Goal: Information Seeking & Learning: Learn about a topic

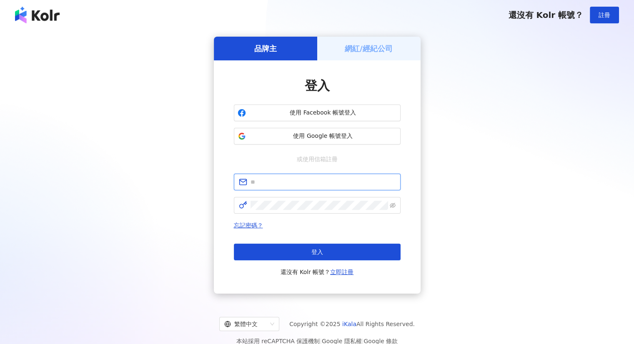
type input "**********"
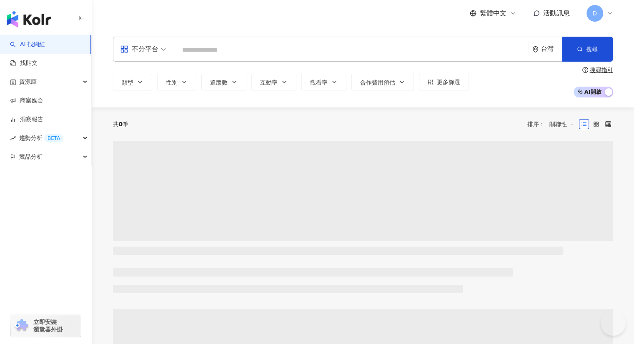
click at [222, 47] on input "search" at bounding box center [352, 50] width 348 height 16
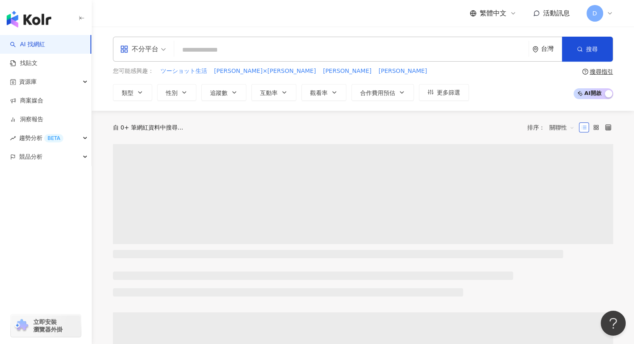
type input "***"
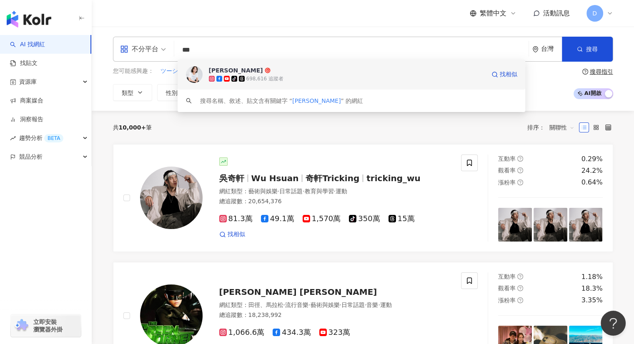
click at [274, 75] on div "698,616 追蹤者" at bounding box center [264, 78] width 37 height 7
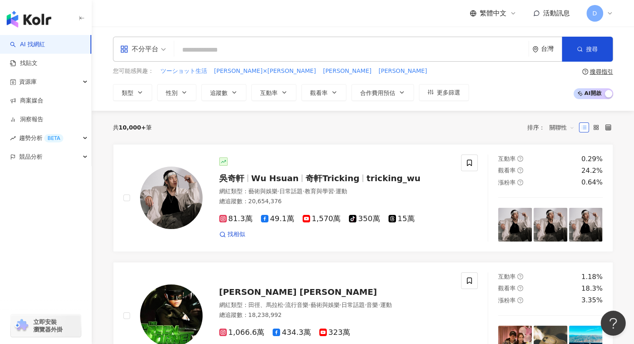
click at [241, 50] on input "search" at bounding box center [352, 50] width 348 height 16
paste input "********"
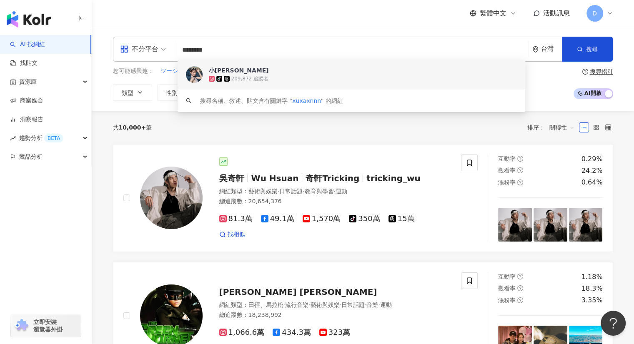
drag, startPoint x: 222, startPoint y: 51, endPoint x: 122, endPoint y: 49, distance: 100.0
click at [124, 50] on div "不分平台 ******** 台灣 搜尋 c6d03107-baca-4bd6-9071-1e6d19841b56 keyword 小徐🌱 tiktok-ico…" at bounding box center [363, 49] width 500 height 25
paste input "***"
type input "**********"
click at [252, 81] on div "647,095 追蹤者" at bounding box center [257, 78] width 37 height 7
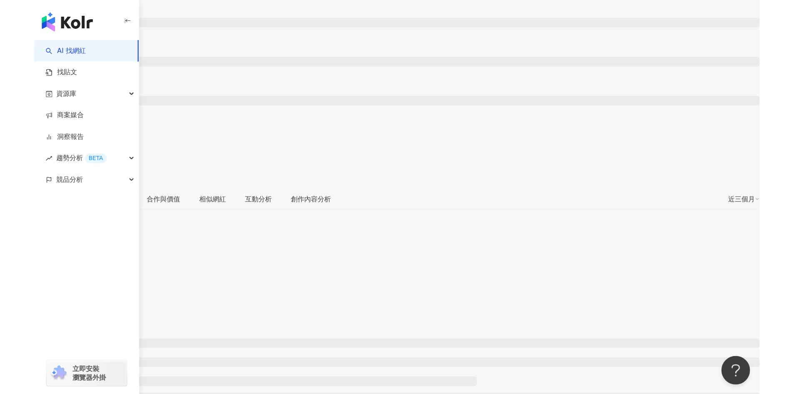
scroll to position [125, 0]
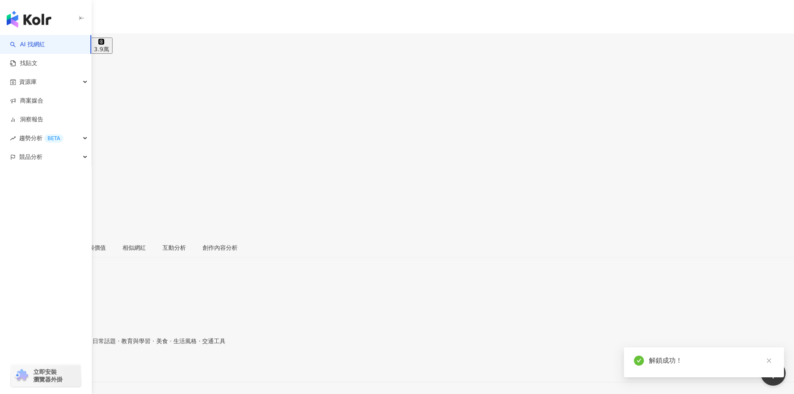
click at [42, 46] on div "41萬" at bounding box center [35, 49] width 13 height 7
click at [233, 40] on div "18.6萬 41萬 5,770 tiktok-icon 5.8萬 3.9萬" at bounding box center [397, 43] width 794 height 20
click at [16, 39] on icon at bounding box center [13, 42] width 6 height 6
click at [73, 344] on div "https://www.instagram.com/iamwyiwen/" at bounding box center [40, 367] width 65 height 7
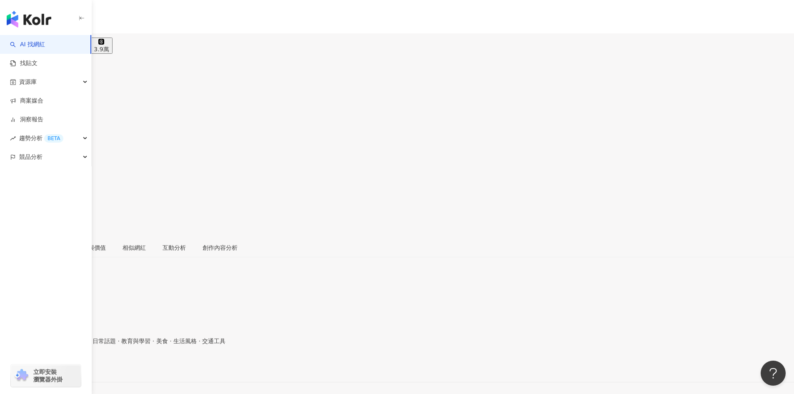
click at [216, 57] on div "文雨非 王怡文, 球兒 追蹤數 185,798 互動率 0.36% 觀看率 34.1%" at bounding box center [397, 146] width 794 height 184
drag, startPoint x: 267, startPoint y: 36, endPoint x: 274, endPoint y: 190, distance: 154.3
click at [42, 46] on div "41萬" at bounding box center [35, 49] width 13 height 7
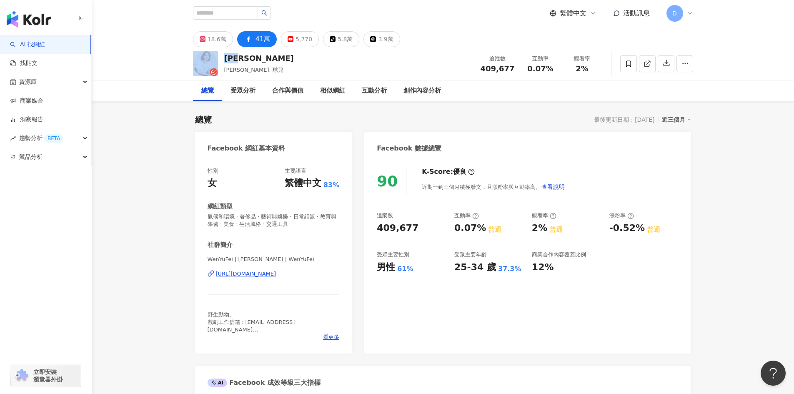
click at [276, 275] on div "https://www.facebook.com/467980563262865" at bounding box center [246, 274] width 60 height 8
drag, startPoint x: 216, startPoint y: 36, endPoint x: 413, endPoint y: 167, distance: 236.3
click at [216, 36] on div "18.6萬" at bounding box center [217, 39] width 19 height 12
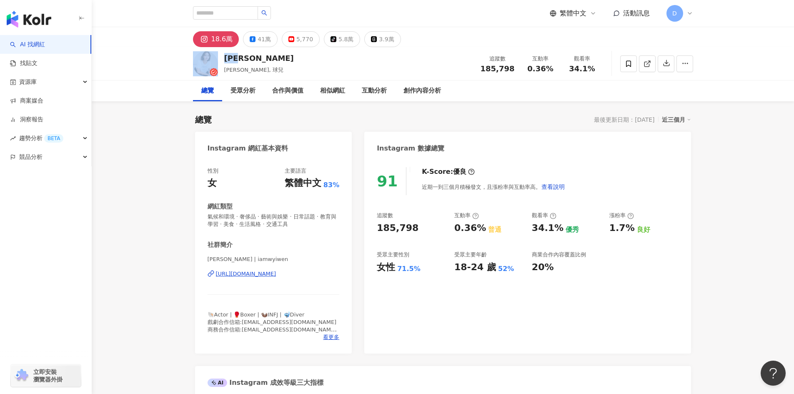
drag, startPoint x: 303, startPoint y: 38, endPoint x: 247, endPoint y: 3, distance: 66.4
click at [303, 38] on div "5,770" at bounding box center [304, 39] width 17 height 12
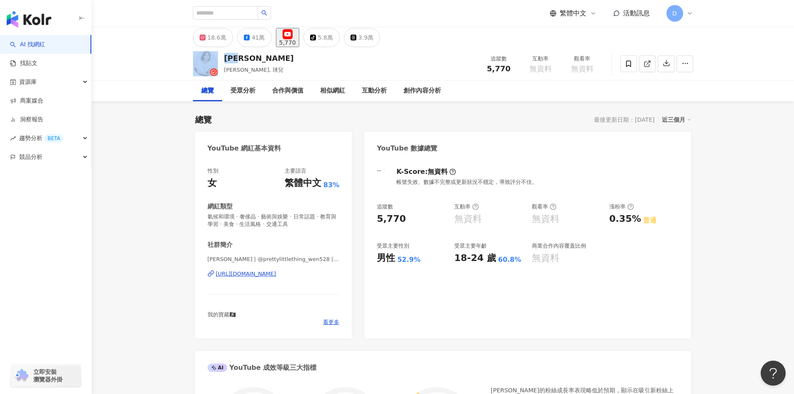
click at [274, 275] on div "https://www.youtube.com/channel/UCOPztVu8OrMyauhlhtP_GIg" at bounding box center [246, 274] width 60 height 8
click at [259, 37] on div "41萬" at bounding box center [258, 38] width 13 height 12
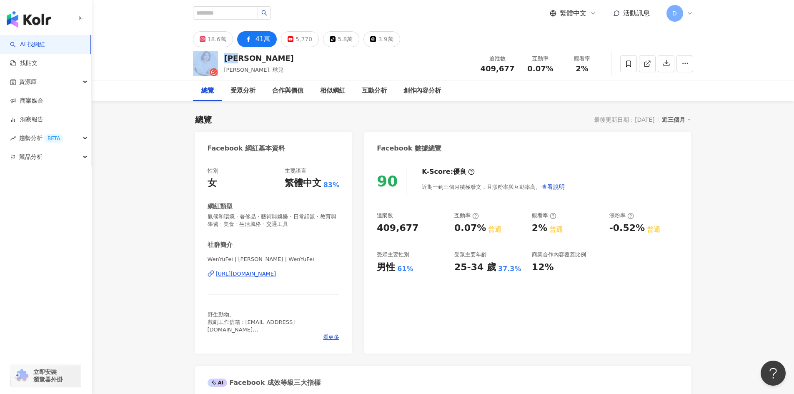
click at [288, 38] on rect at bounding box center [290, 39] width 5 height 3
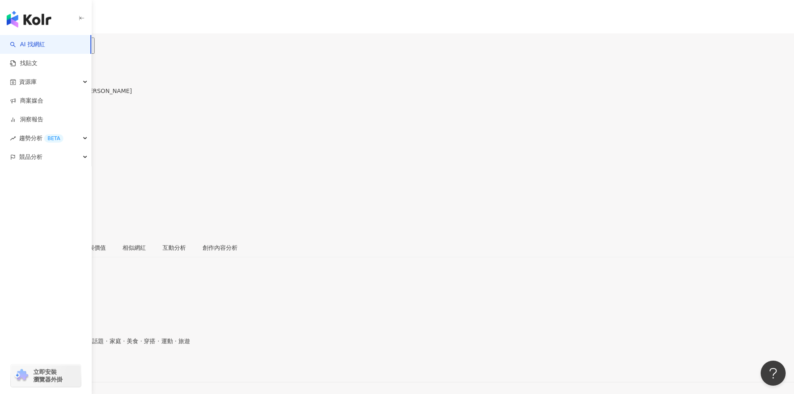
drag, startPoint x: 453, startPoint y: 268, endPoint x: 479, endPoint y: 267, distance: 26.3
click at [44, 46] on div "4.6萬" at bounding box center [36, 49] width 15 height 7
click at [73, 344] on div "https://www.facebook.com/265463550178602" at bounding box center [40, 367] width 65 height 7
drag, startPoint x: 292, startPoint y: 39, endPoint x: 312, endPoint y: 43, distance: 20.4
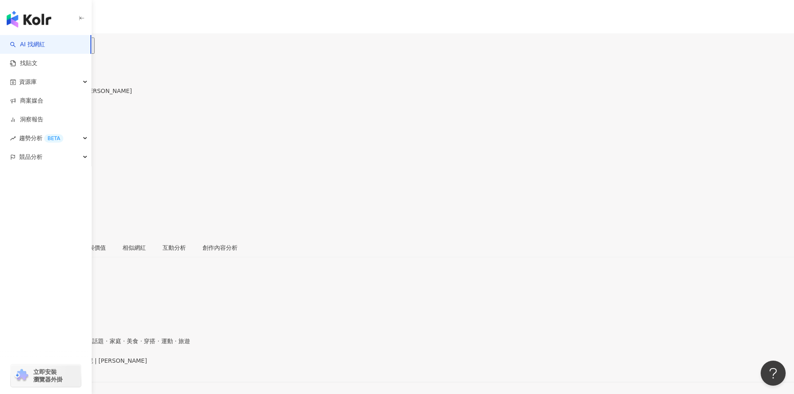
click at [63, 39] on icon at bounding box center [60, 42] width 6 height 6
click at [73, 344] on div "https://www.youtube.com/channel/UCX-yj8EcJpokdzwT9zcO6AA" at bounding box center [40, 367] width 65 height 7
click at [47, 41] on button "4.6萬" at bounding box center [36, 46] width 22 height 16
click at [13, 41] on icon at bounding box center [12, 41] width 1 height 1
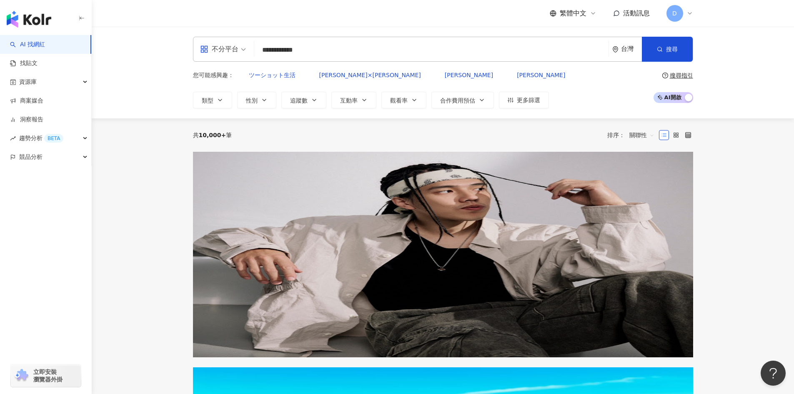
click at [337, 51] on input "**********" at bounding box center [432, 50] width 348 height 16
type input "**********"
click at [673, 49] on span "搜尋" at bounding box center [672, 49] width 12 height 7
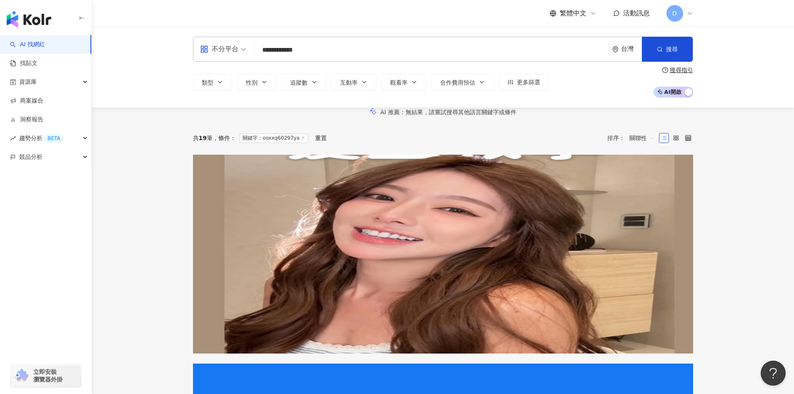
click at [289, 217] on span "安安兒Queena" at bounding box center [268, 220] width 40 height 7
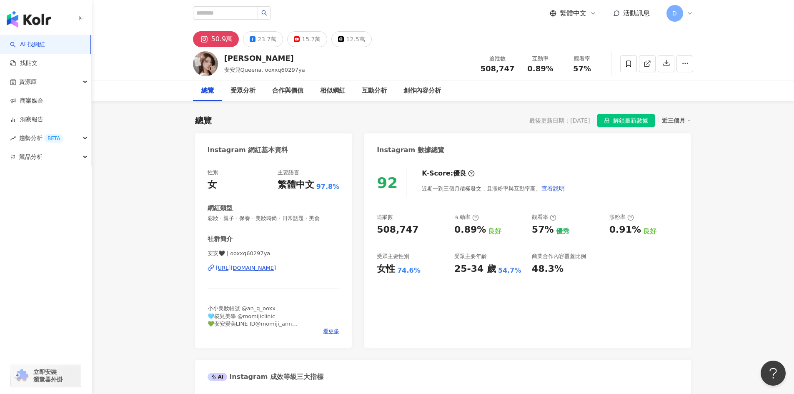
drag, startPoint x: 270, startPoint y: 42, endPoint x: 282, endPoint y: 248, distance: 206.6
click at [270, 42] on div "23.7萬" at bounding box center [267, 39] width 19 height 12
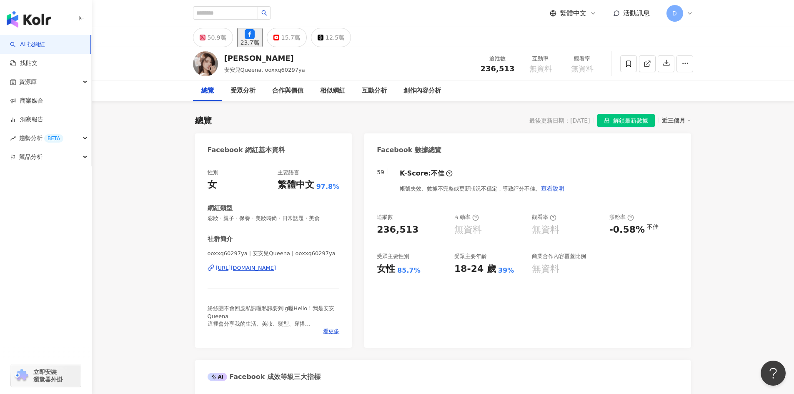
click at [271, 270] on div "https://www.facebook.com/363274800516689" at bounding box center [246, 268] width 60 height 8
drag, startPoint x: 300, startPoint y: 39, endPoint x: 311, endPoint y: 35, distance: 11.9
click at [300, 39] on div "15.7萬" at bounding box center [290, 38] width 19 height 12
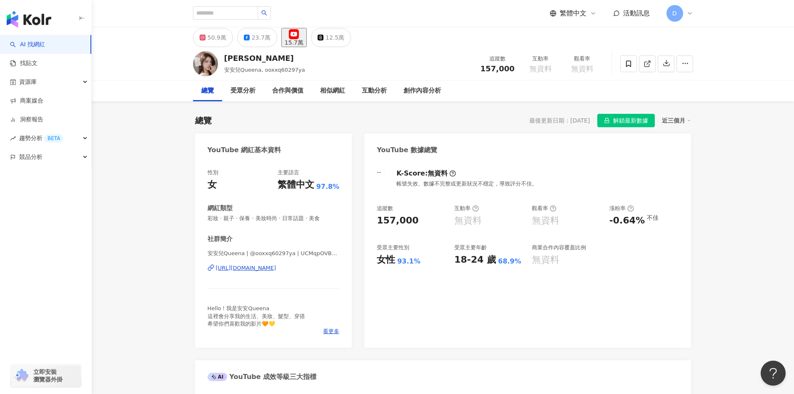
click at [241, 268] on div "https://www.youtube.com/channel/UCMqpOVBX5EqZsF9dbiO6Xyg" at bounding box center [246, 268] width 60 height 8
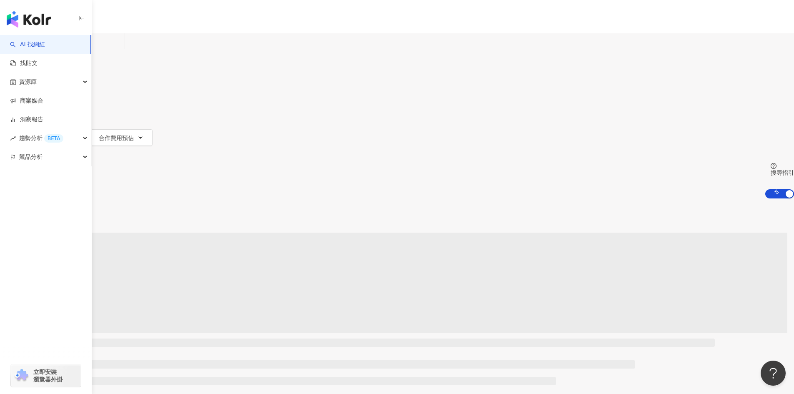
click at [121, 49] on input "search" at bounding box center [88, 41] width 68 height 16
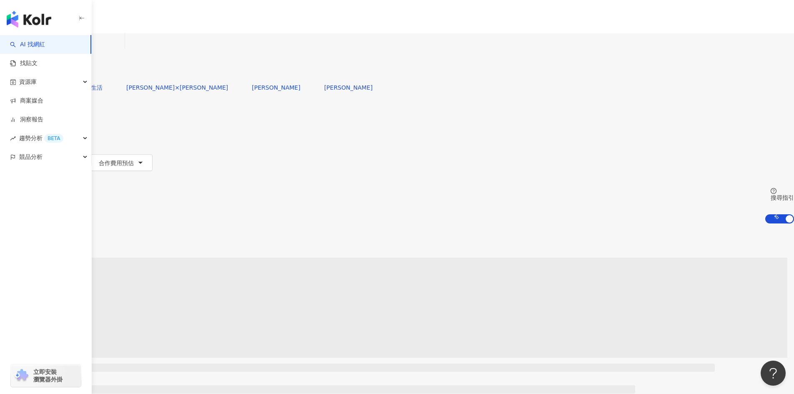
type input "**********"
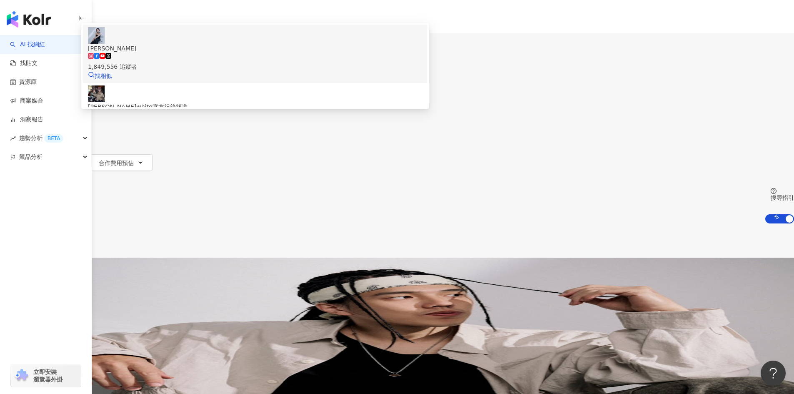
click at [333, 53] on span "羅小白" at bounding box center [255, 48] width 334 height 9
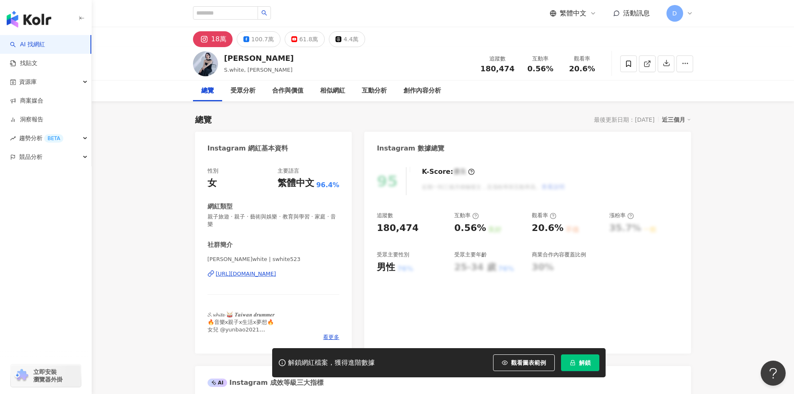
click at [271, 275] on div "https://www.instagram.com/swhite523/" at bounding box center [246, 274] width 60 height 8
click at [576, 358] on button "解鎖" at bounding box center [580, 362] width 38 height 17
click at [255, 37] on div "100.7萬" at bounding box center [262, 39] width 23 height 12
click at [220, 39] on div "18萬 100.7萬 61.8萬 4.4萬" at bounding box center [442, 37] width 533 height 20
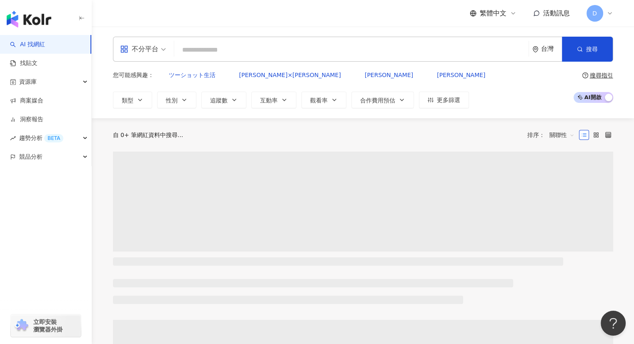
click at [213, 54] on input "search" at bounding box center [352, 50] width 348 height 16
paste input "**"
type input "**"
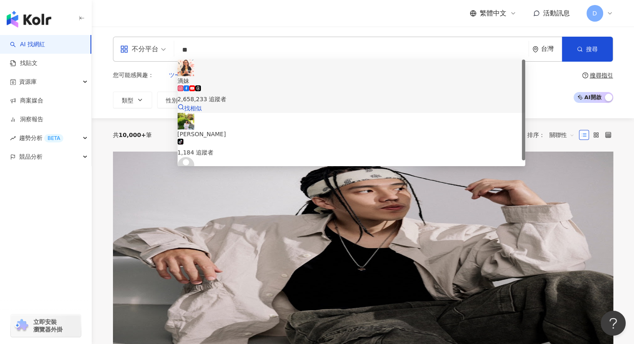
click at [272, 95] on div "2,658,233 追蹤者" at bounding box center [352, 99] width 348 height 9
